Goal: Task Accomplishment & Management: Manage account settings

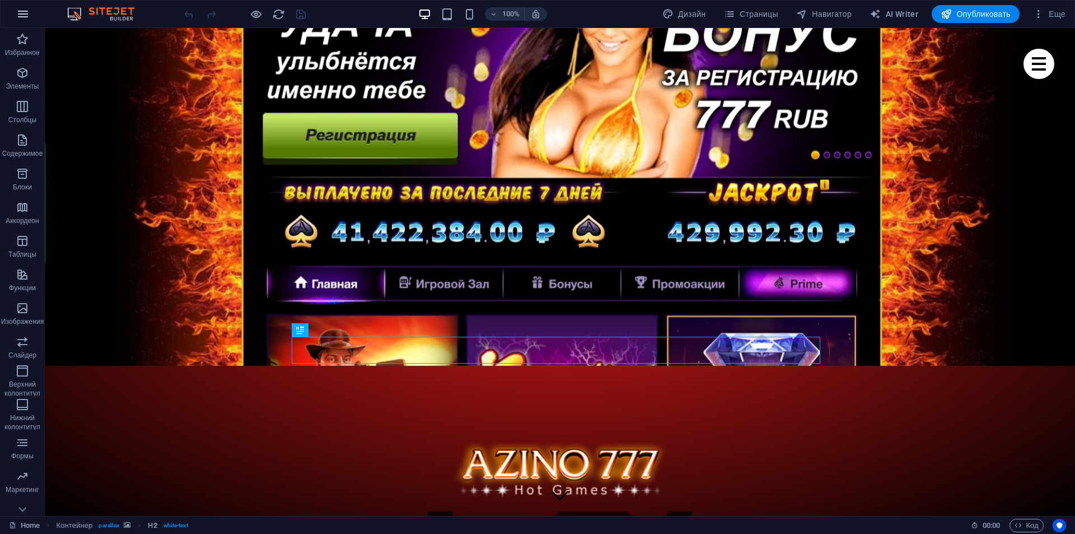
click at [11, 14] on button "button" at bounding box center [23, 14] width 27 height 27
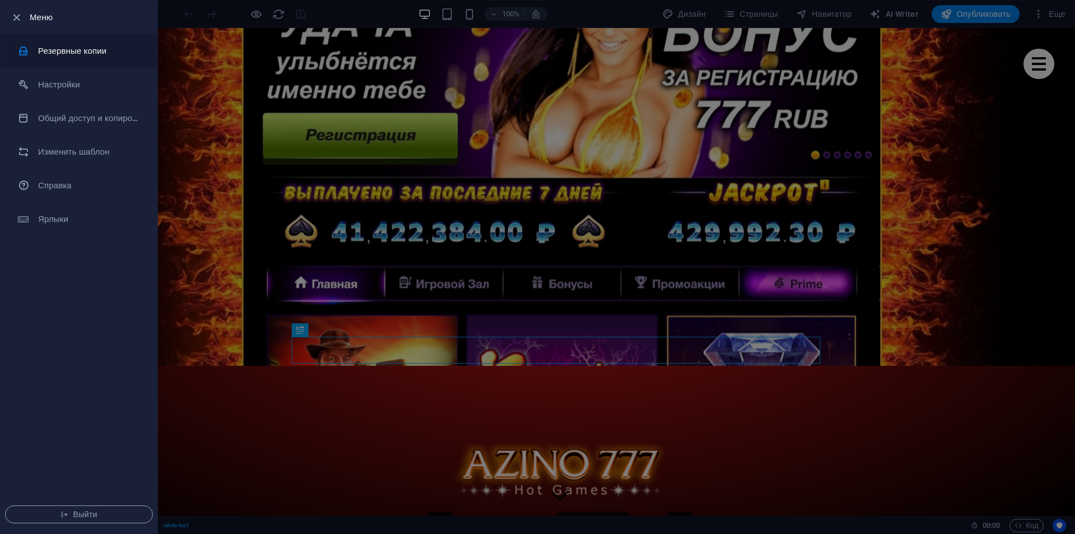
click at [68, 52] on h6 "Резервные копии" at bounding box center [90, 50] width 104 height 13
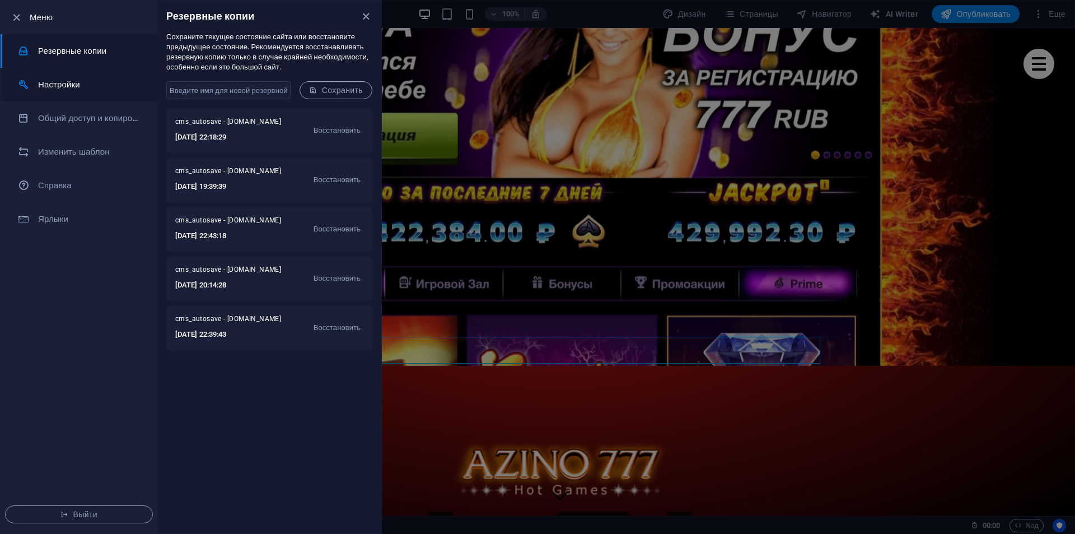
click at [71, 78] on h6 "Настройки" at bounding box center [90, 84] width 104 height 13
select select "dark"
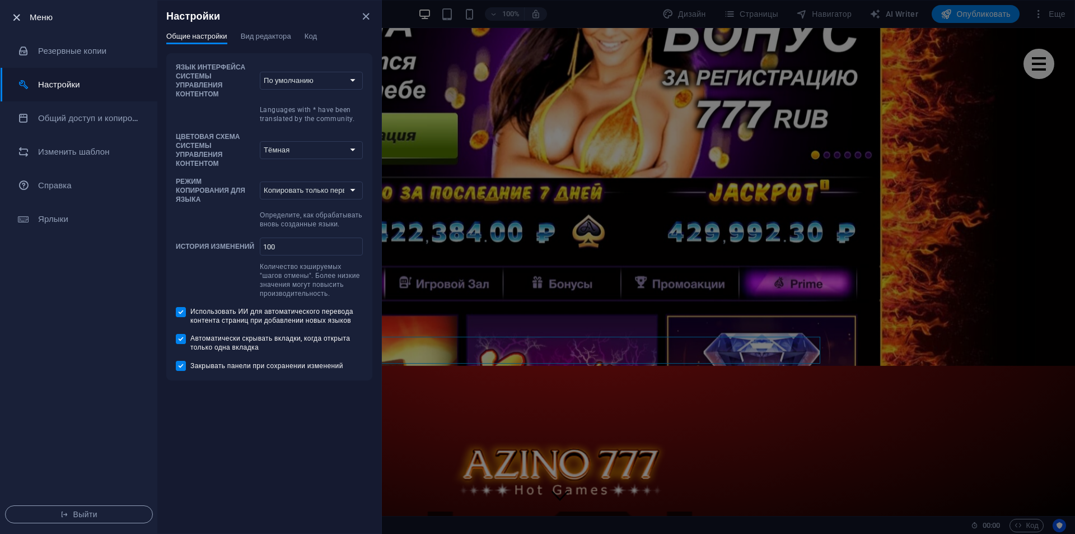
click at [13, 11] on icon "button" at bounding box center [16, 17] width 13 height 13
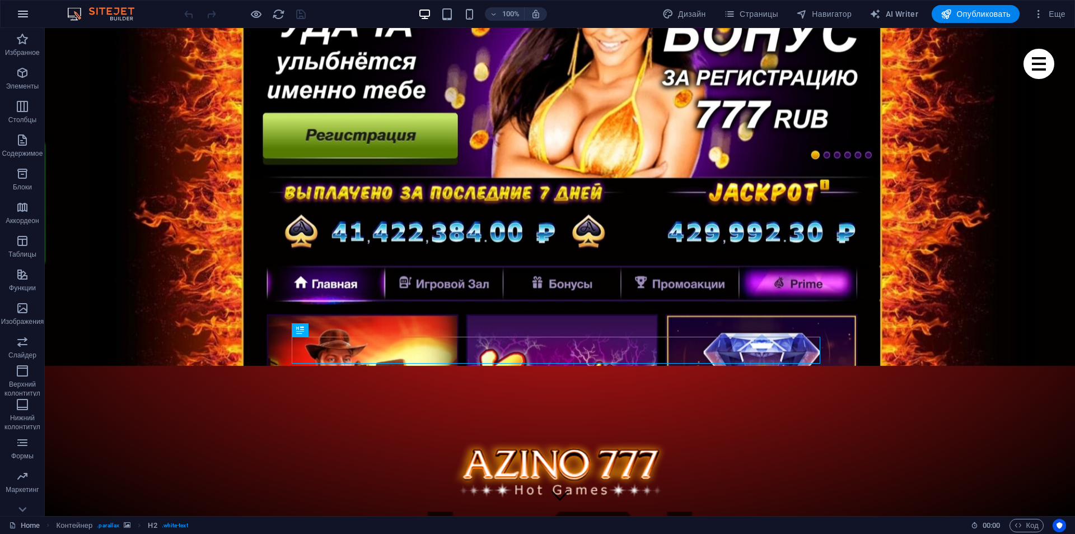
click at [13, 12] on button "button" at bounding box center [23, 14] width 27 height 27
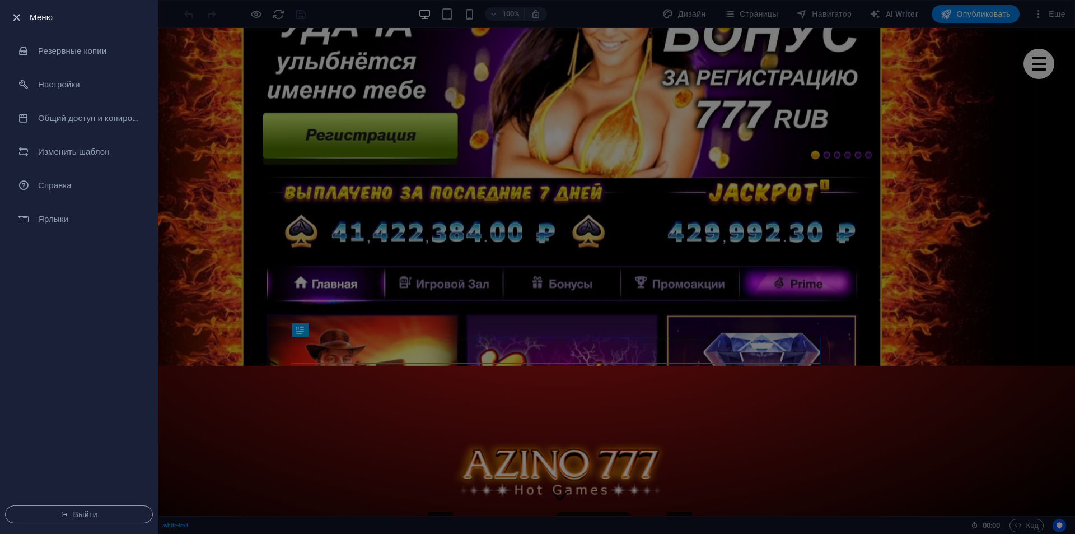
click at [12, 15] on icon "button" at bounding box center [16, 17] width 13 height 13
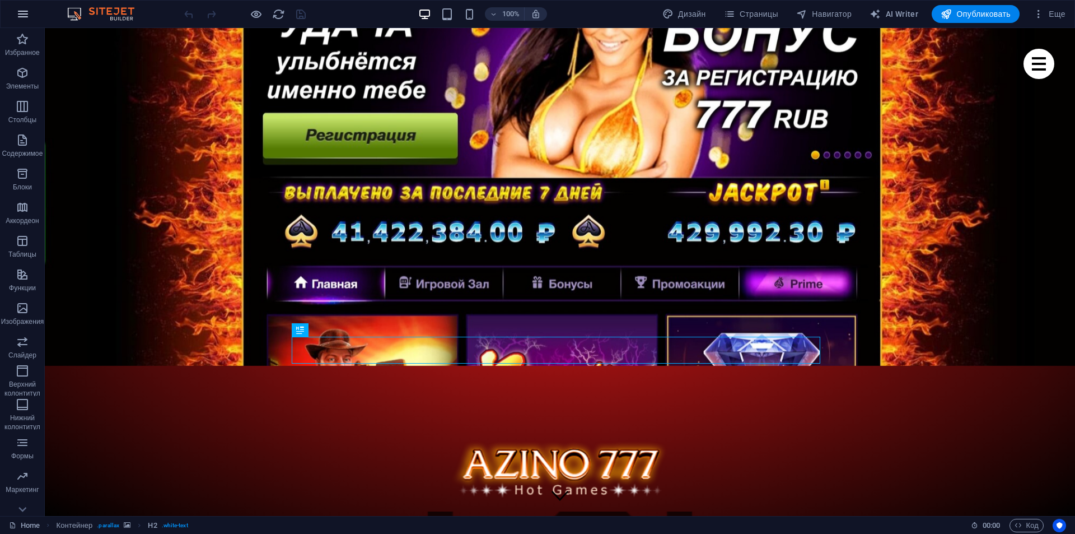
click at [18, 17] on icon "button" at bounding box center [22, 13] width 13 height 13
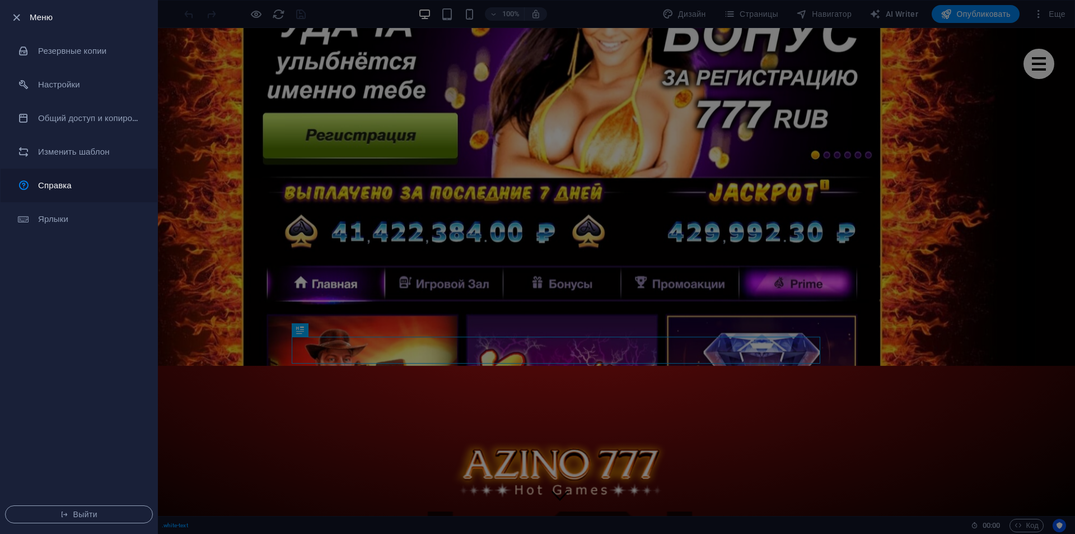
click at [55, 184] on h6 "Справка" at bounding box center [90, 185] width 104 height 13
